Goal: Communication & Community: Share content

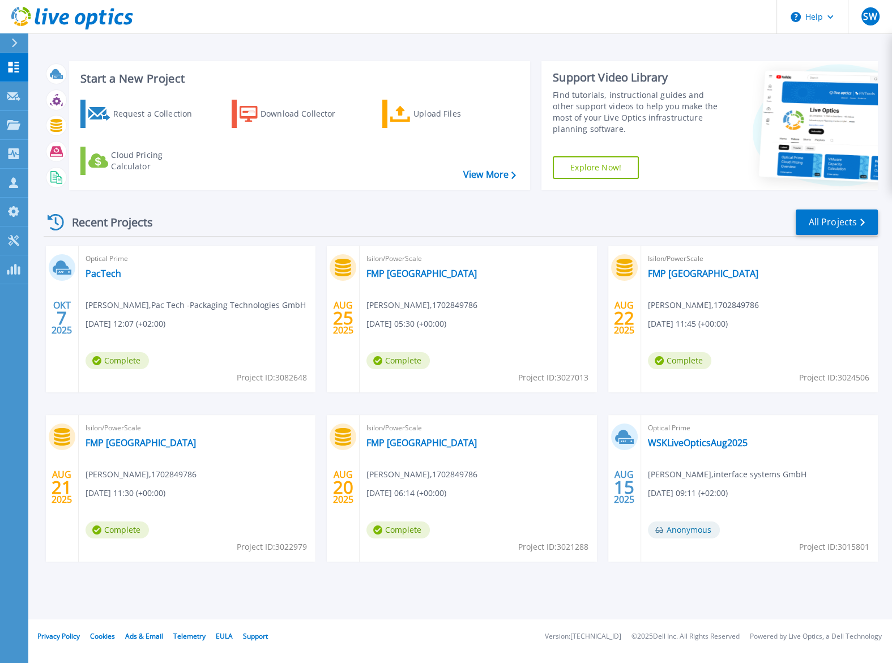
click at [305, 3] on header "Help SW Channel Partner [PERSON_NAME] [PERSON_NAME][EMAIL_ADDRESS][PERSON_NAME]…" at bounding box center [446, 17] width 892 height 34
click at [106, 272] on link "PacTech" at bounding box center [104, 273] width 36 height 11
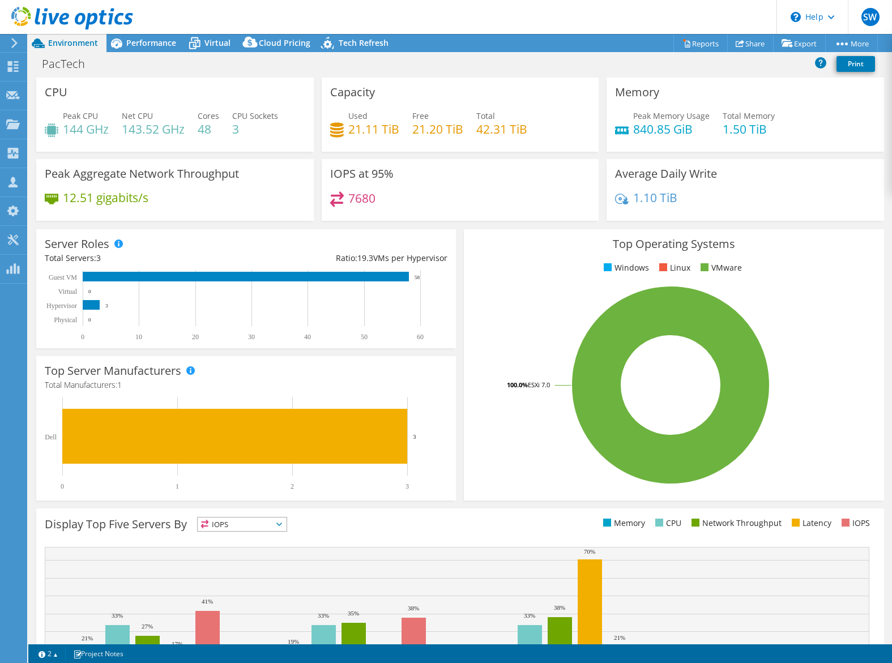
select select "USD"
click at [752, 41] on link "Share" at bounding box center [751, 44] width 46 height 18
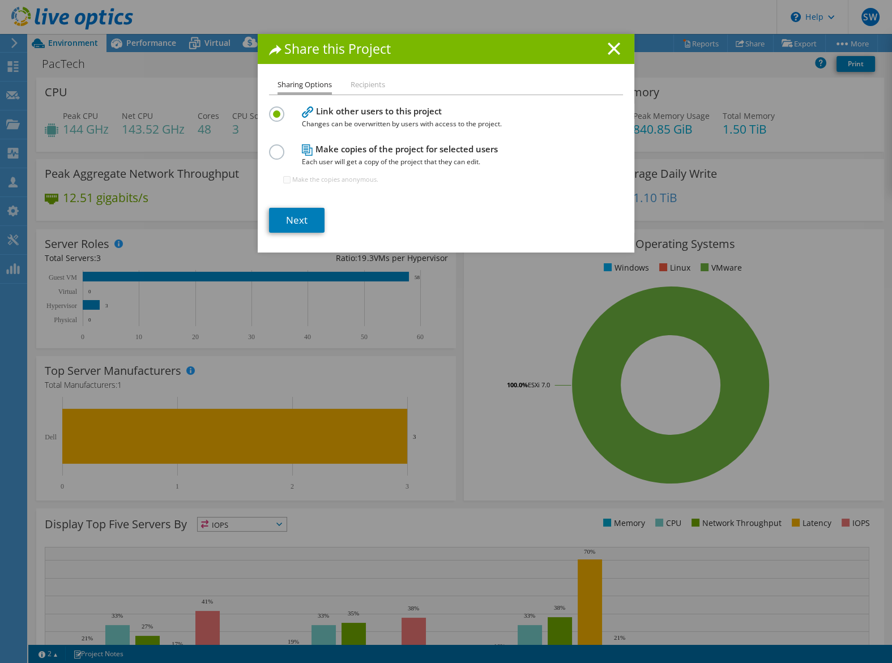
click at [373, 88] on li "Recipients" at bounding box center [368, 85] width 35 height 14
click at [306, 218] on link "Next" at bounding box center [297, 220] width 56 height 25
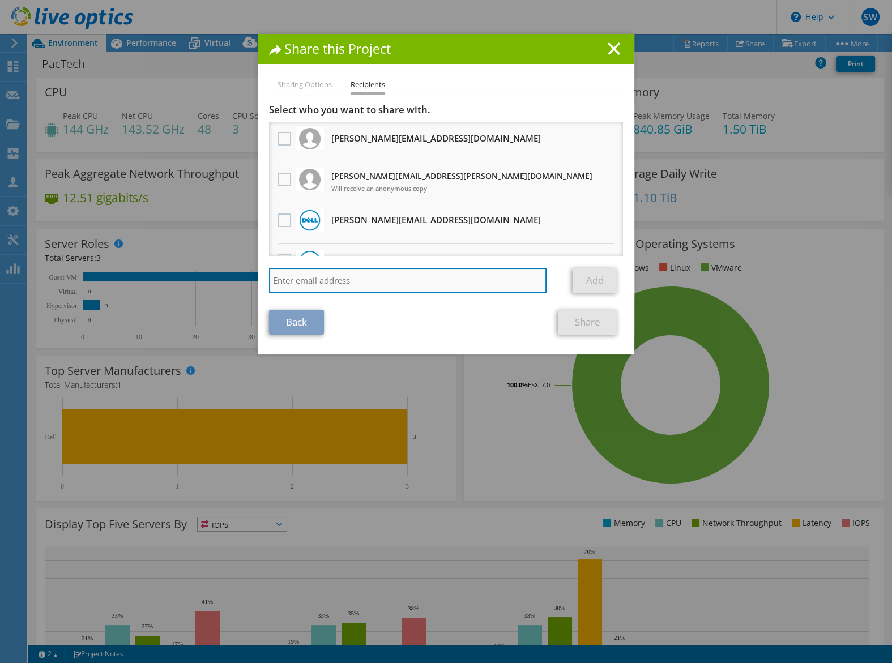
click at [352, 287] on input "search" at bounding box center [408, 280] width 278 height 25
type input "vxrail"
click at [384, 282] on input "vxrail" at bounding box center [408, 280] width 278 height 25
drag, startPoint x: 332, startPoint y: 286, endPoint x: 243, endPoint y: 272, distance: 90.6
click at [269, 274] on input "vxrail" at bounding box center [408, 280] width 278 height 25
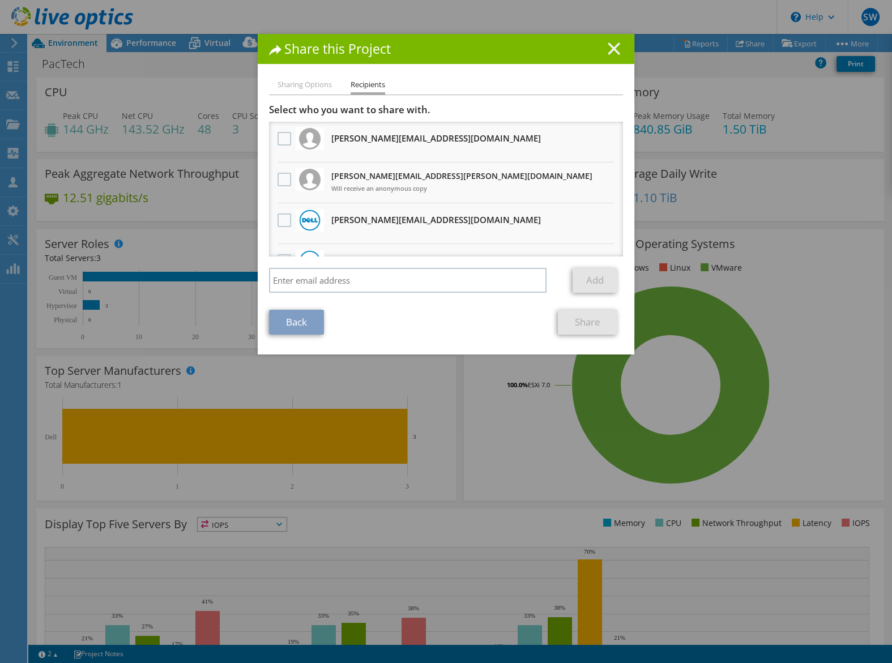
click at [610, 50] on icon at bounding box center [614, 48] width 12 height 12
